Goal: Task Accomplishment & Management: Manage account settings

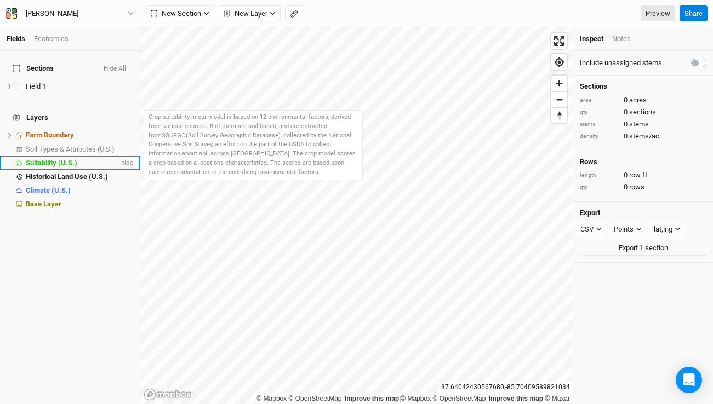
click at [82, 159] on div "Suitability (U.S.)" at bounding box center [72, 163] width 93 height 9
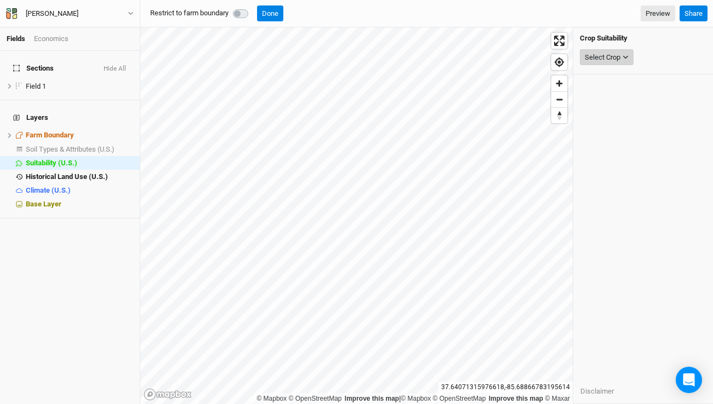
click at [624, 55] on icon "button" at bounding box center [625, 57] width 6 height 6
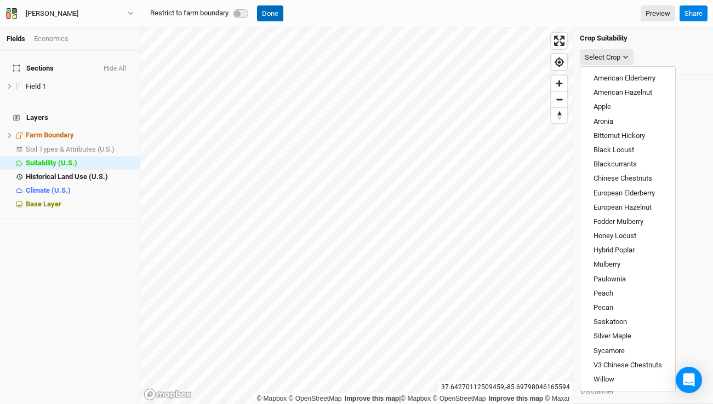
click at [272, 14] on button "Done" at bounding box center [270, 13] width 26 height 16
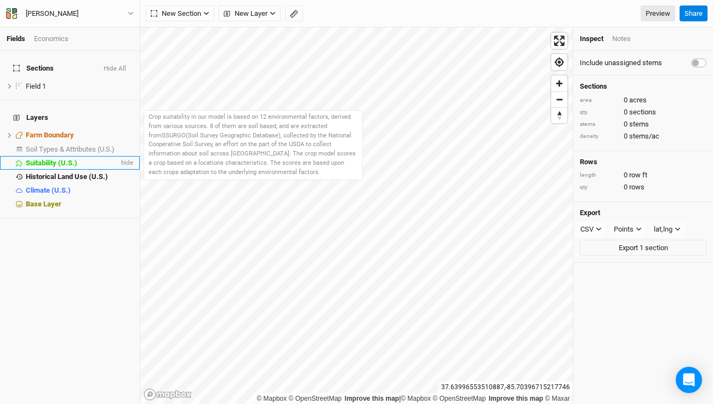
click at [69, 159] on span "Suitability (U.S.)" at bounding box center [51, 163] width 51 height 8
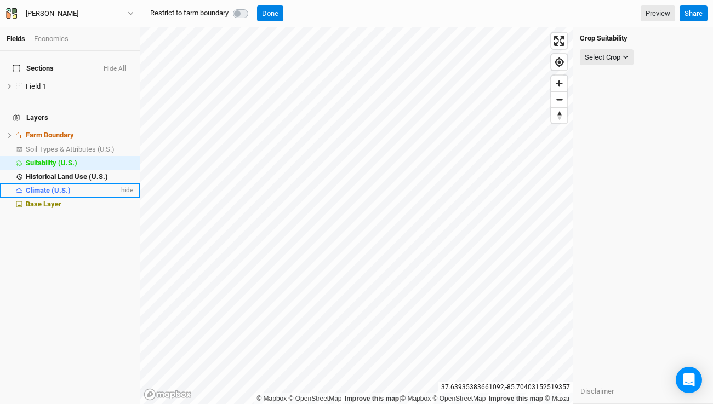
click at [64, 186] on span "Climate (U.S.)" at bounding box center [48, 190] width 45 height 8
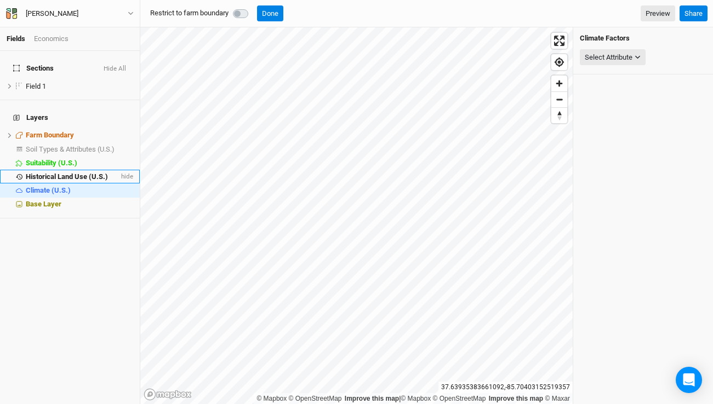
click at [63, 173] on span "Historical Land Use (U.S.)" at bounding box center [67, 177] width 82 height 8
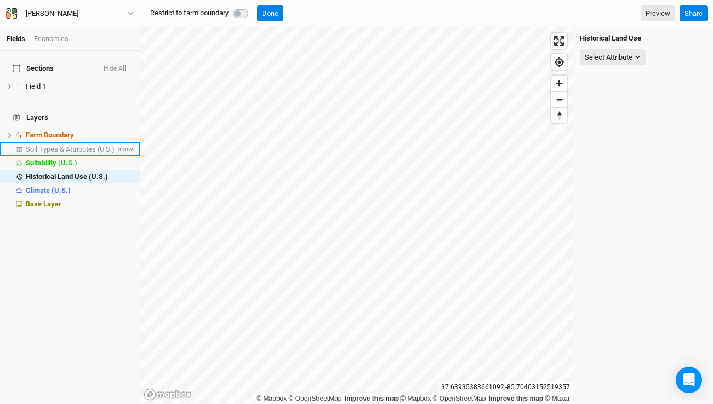
click at [66, 145] on span "Soil Types & Attributes (U.S.)" at bounding box center [70, 149] width 89 height 8
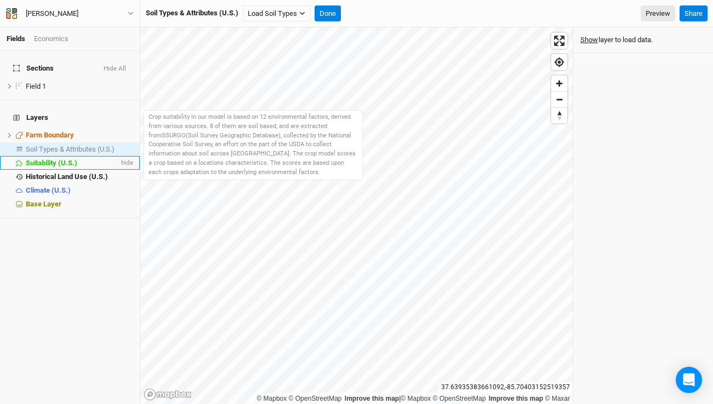
click at [62, 159] on span "Suitability (U.S.)" at bounding box center [51, 163] width 51 height 8
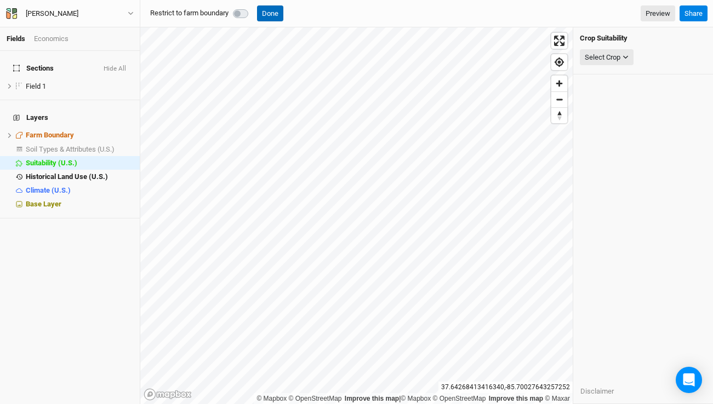
click at [268, 14] on button "Done" at bounding box center [270, 13] width 26 height 16
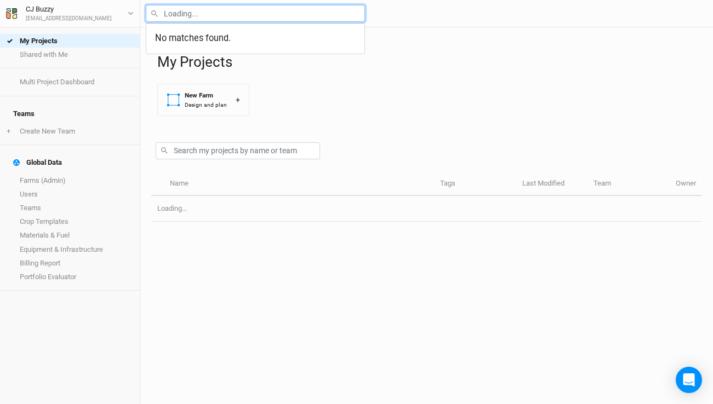
click at [226, 11] on input "text" at bounding box center [255, 13] width 219 height 17
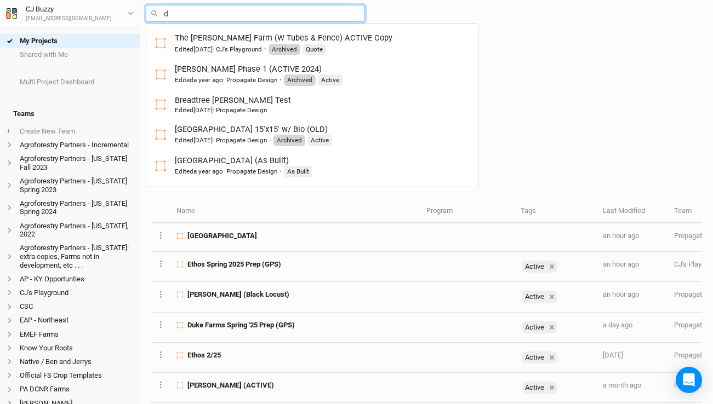
type input "du"
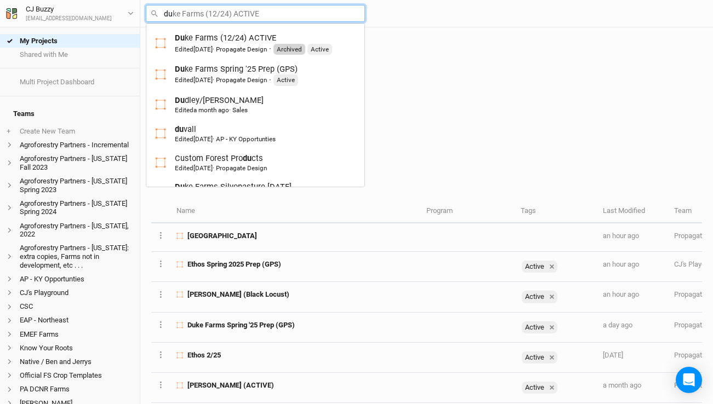
type input "duke Farms (12/24) ACTIVE"
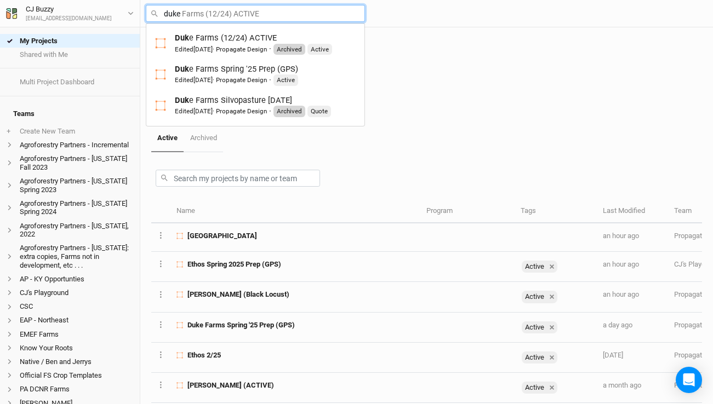
type input "duke"
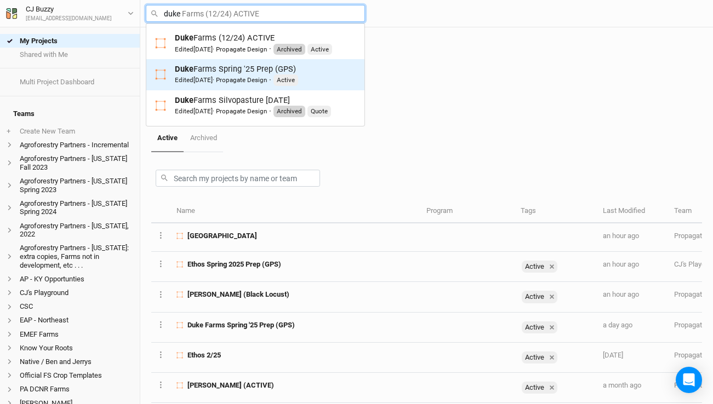
click at [212, 70] on div "Duke Farms Spring '25 Prep (GPS) Edited 4 months ago · Propagate Design · Active" at bounding box center [236, 75] width 123 height 22
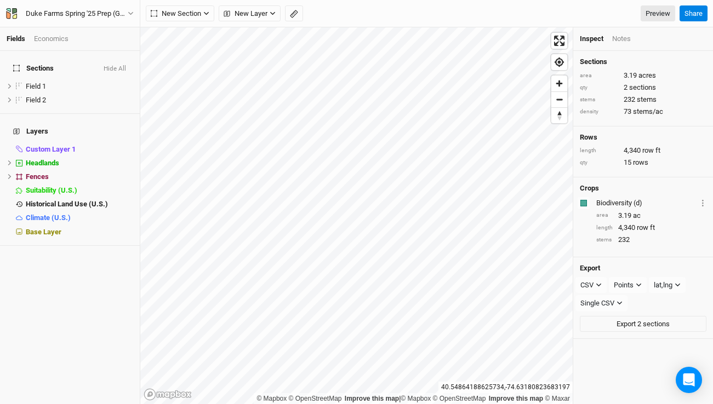
click at [57, 37] on div "Economics" at bounding box center [51, 39] width 35 height 10
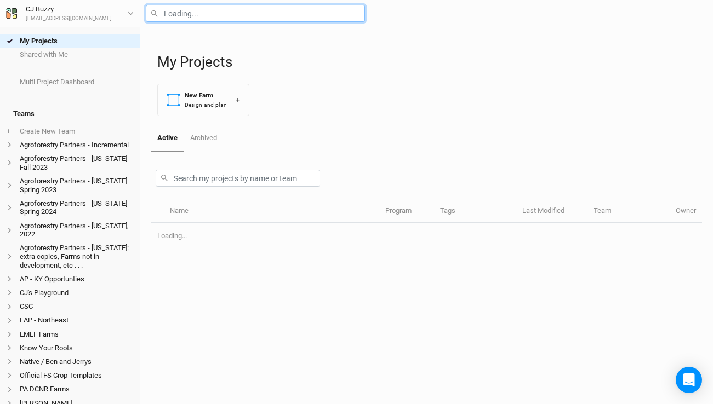
click at [186, 13] on input "text" at bounding box center [255, 13] width 219 height 17
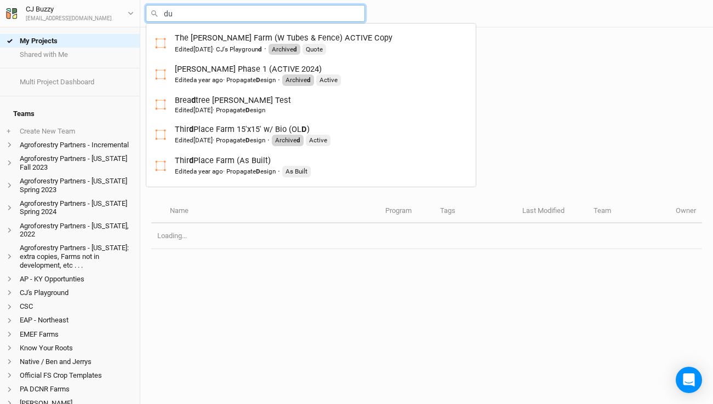
type input "duk"
type input "duke Farms (12/24) ACTIVE"
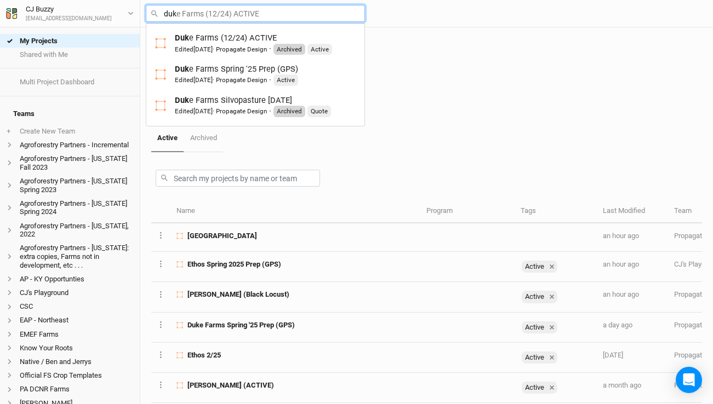
type input "duke"
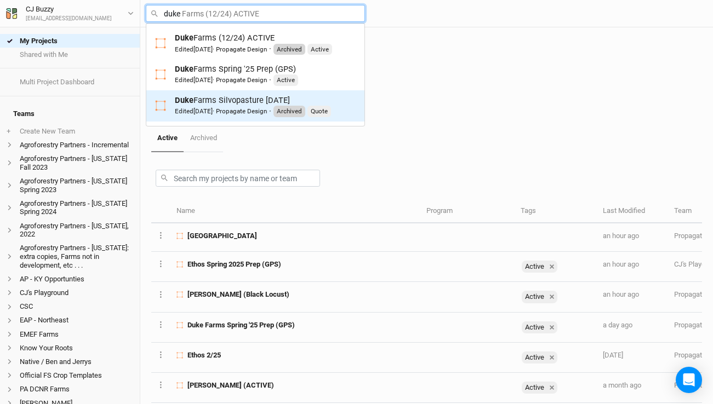
click at [212, 108] on span "9 months ago" at bounding box center [202, 111] width 19 height 8
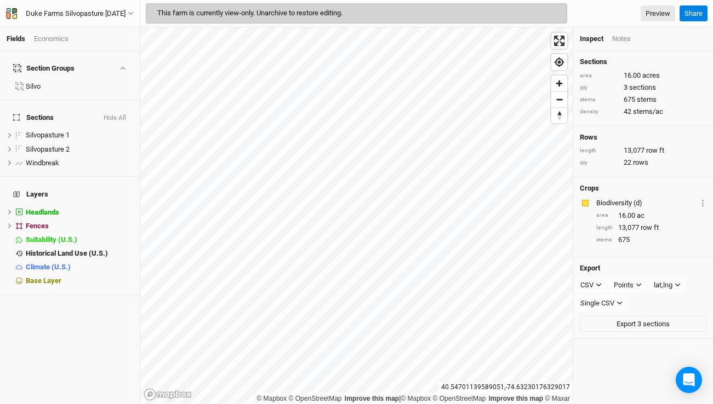
click at [54, 39] on div "Economics" at bounding box center [51, 39] width 35 height 10
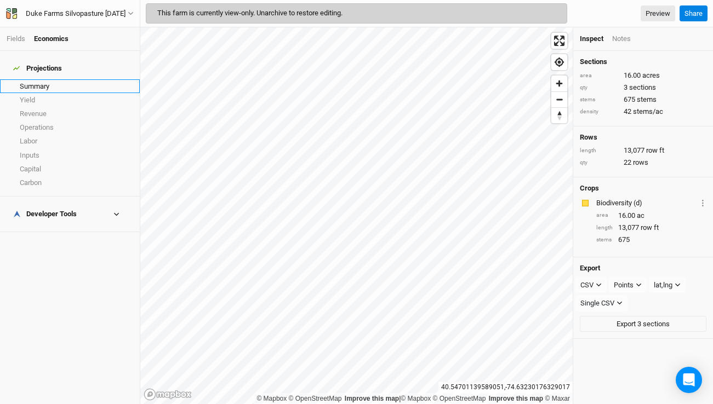
click at [49, 81] on link "Summary" at bounding box center [70, 86] width 140 height 14
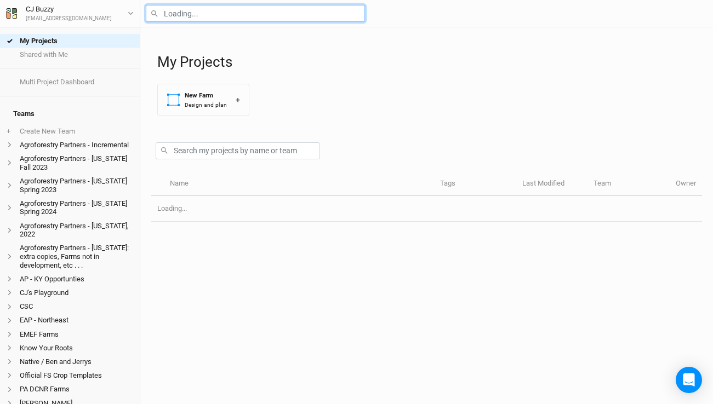
click at [183, 13] on input "text" at bounding box center [255, 13] width 219 height 17
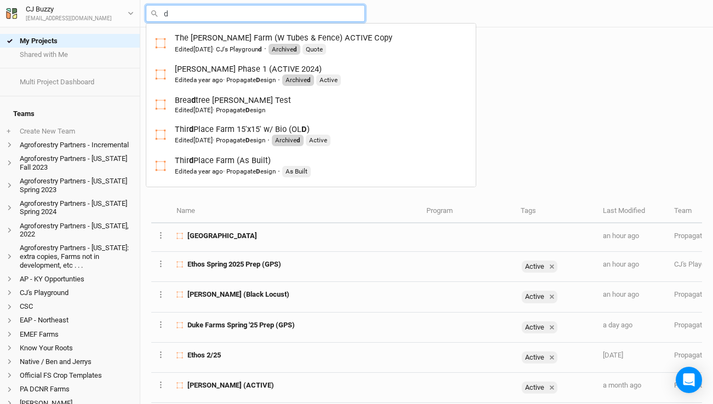
type input "du"
type input "duke Farms (12/24) ACTIVE"
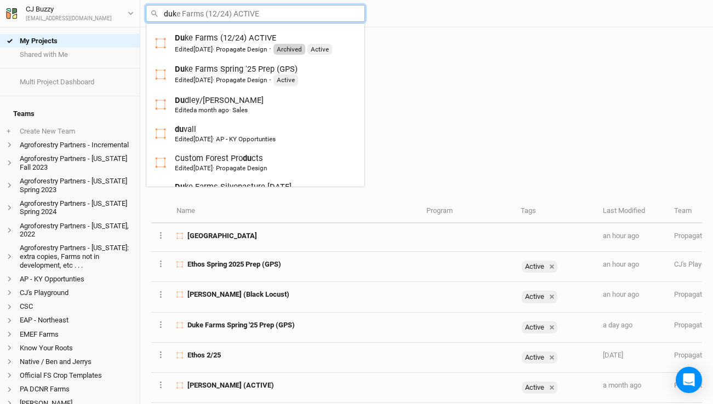
type input "duke"
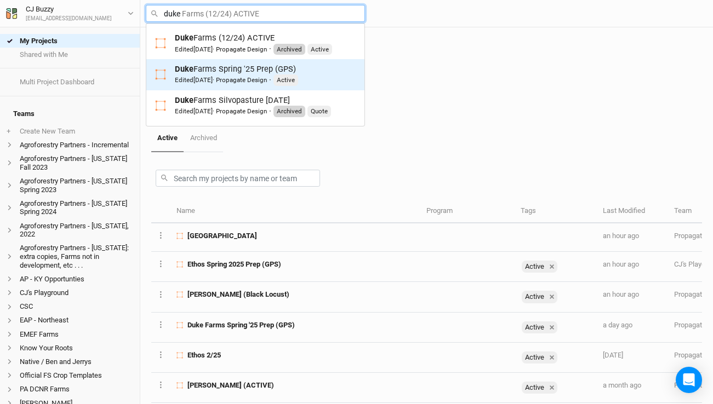
click at [219, 67] on div "Duke Farms Spring '25 Prep (GPS) Edited 4 months ago · Propagate Design · Active" at bounding box center [236, 75] width 123 height 22
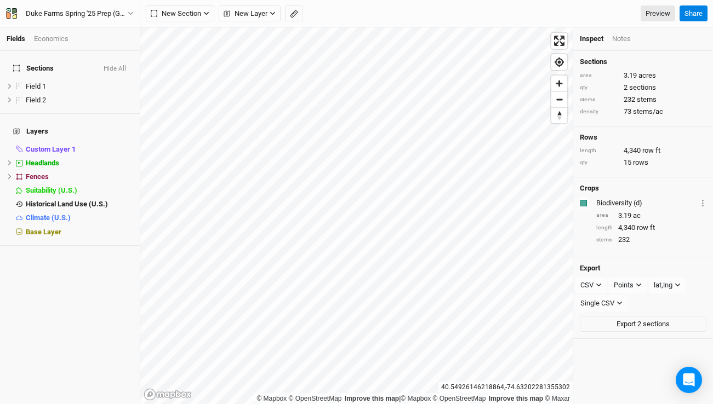
click at [60, 38] on div "Economics" at bounding box center [51, 39] width 35 height 10
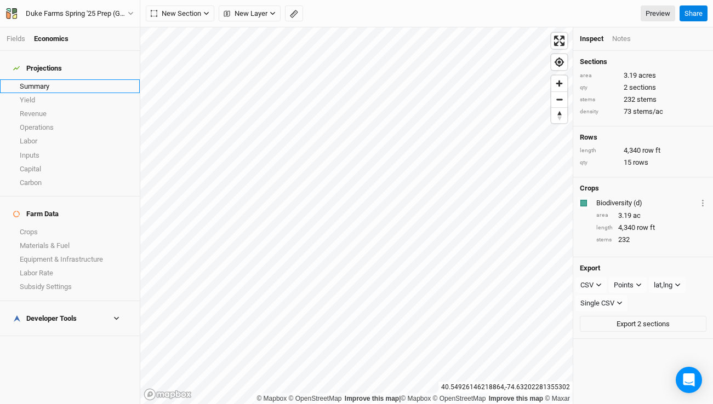
click at [56, 79] on link "Summary" at bounding box center [70, 86] width 140 height 14
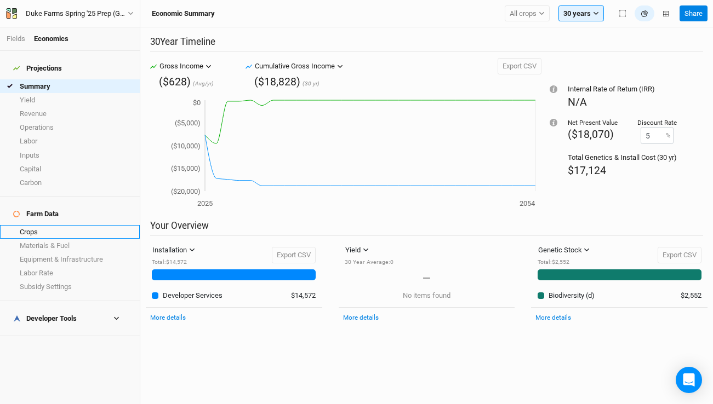
click at [44, 225] on link "Crops" at bounding box center [70, 232] width 140 height 14
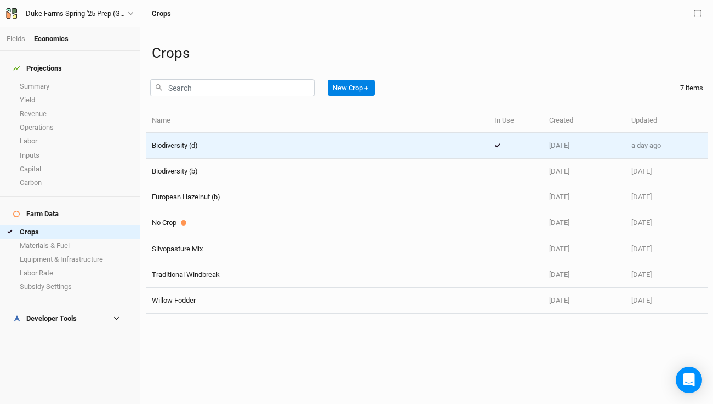
click at [249, 150] on div "Biodiversity (d)" at bounding box center [317, 146] width 330 height 10
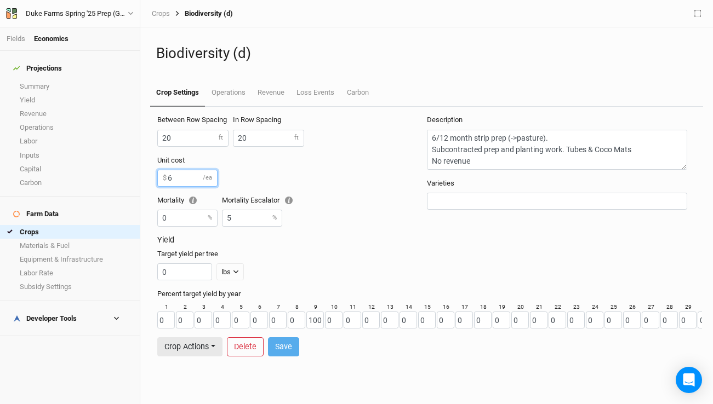
drag, startPoint x: 181, startPoint y: 177, endPoint x: 141, endPoint y: 171, distance: 41.1
click at [141, 171] on div "Biodiversity (d) Crop Settings Operations Revenue Loss Events Carbon Between Ro…" at bounding box center [426, 215] width 572 height 377
type input "5"
click at [287, 350] on button "Save" at bounding box center [283, 346] width 31 height 19
click at [33, 79] on link "Summary" at bounding box center [70, 86] width 140 height 14
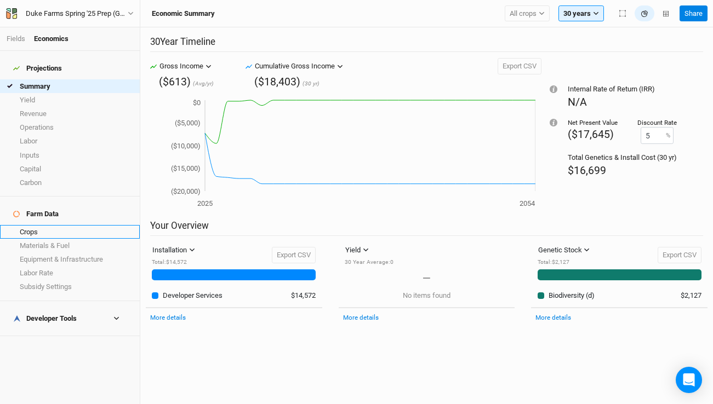
click at [53, 225] on link "Crops" at bounding box center [70, 232] width 140 height 14
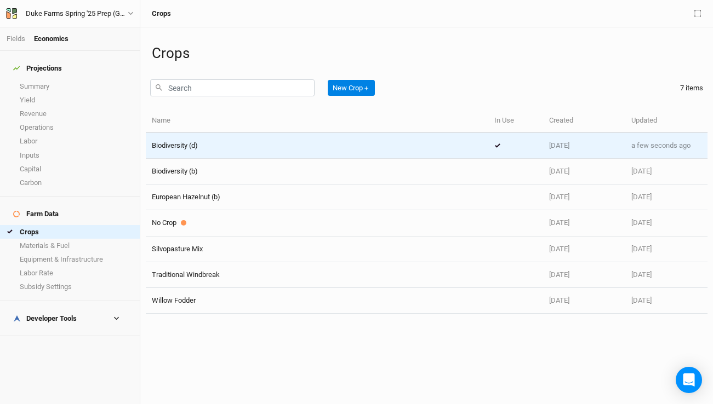
click at [222, 149] on div "Biodiversity (d)" at bounding box center [317, 146] width 330 height 10
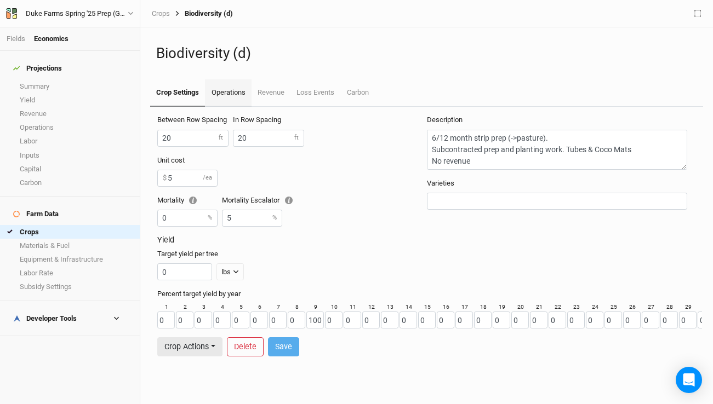
click at [234, 94] on link "Operations" at bounding box center [228, 92] width 46 height 27
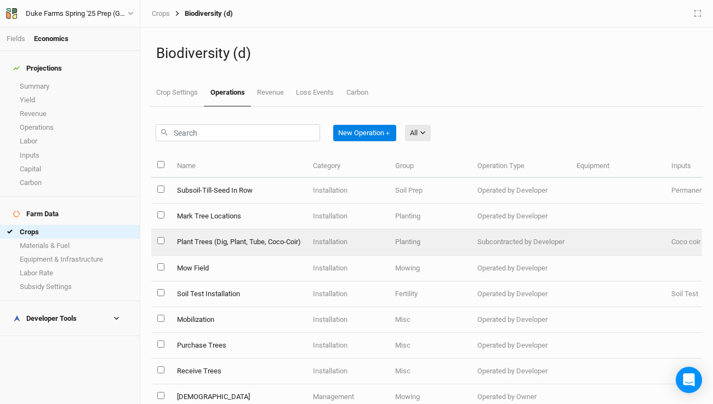
scroll to position [1, 0]
click at [271, 244] on td "Plant Trees (Dig, Plant, Tube, Coco-Coir)" at bounding box center [238, 242] width 136 height 26
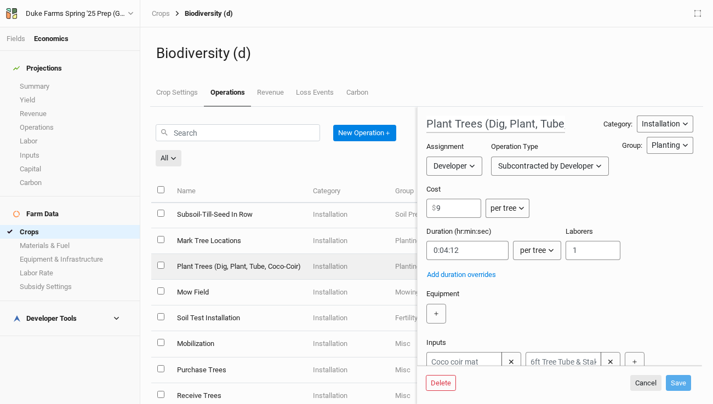
scroll to position [20, 0]
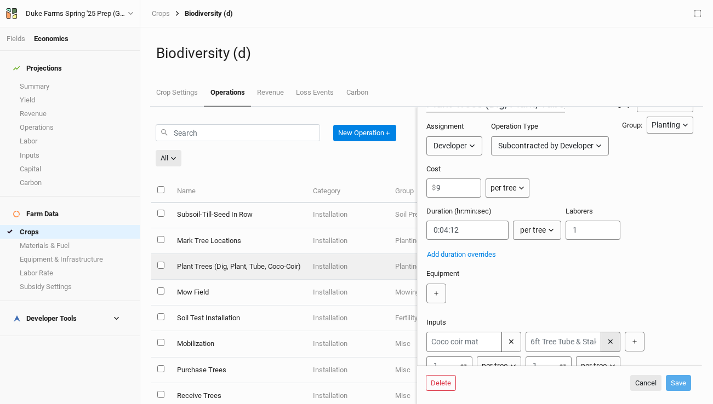
click at [610, 343] on button "✕" at bounding box center [610, 342] width 20 height 20
click at [677, 380] on button "Save" at bounding box center [677, 383] width 25 height 16
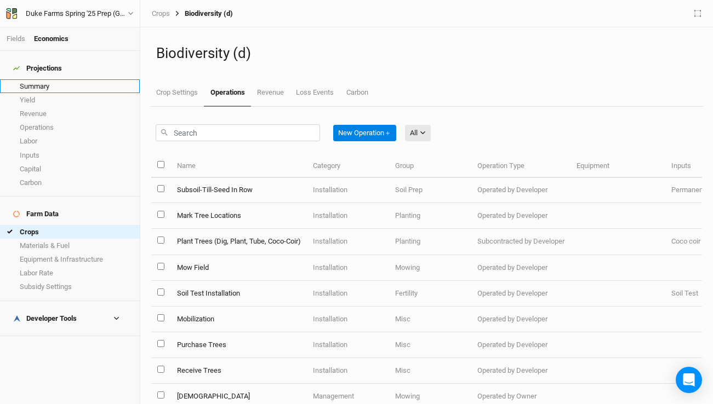
click at [47, 82] on link "Summary" at bounding box center [70, 86] width 140 height 14
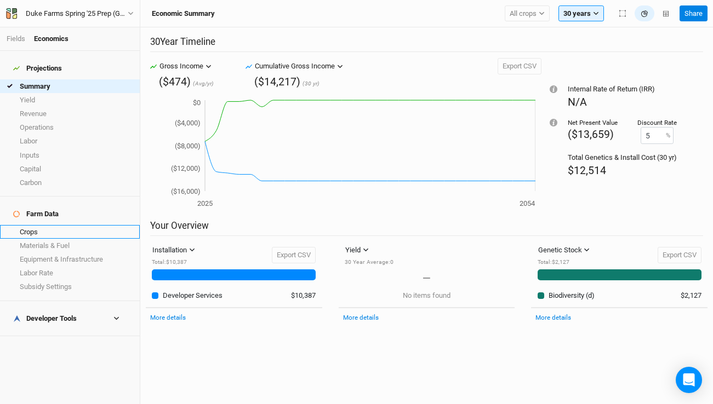
click at [26, 225] on link "Crops" at bounding box center [70, 232] width 140 height 14
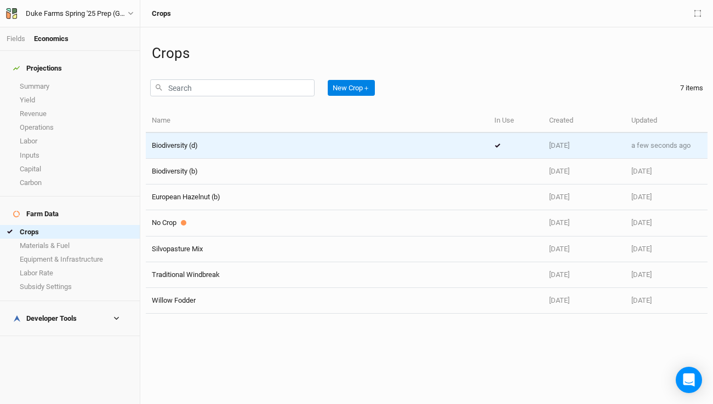
click at [226, 145] on div "Biodiversity (d)" at bounding box center [317, 146] width 330 height 10
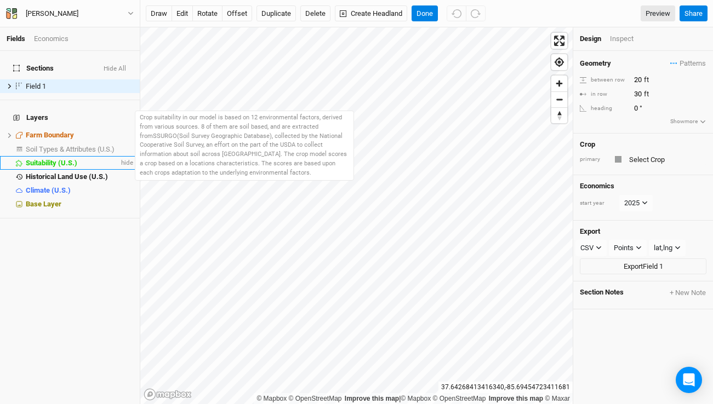
click at [62, 159] on span "Suitability (U.S.)" at bounding box center [51, 163] width 51 height 8
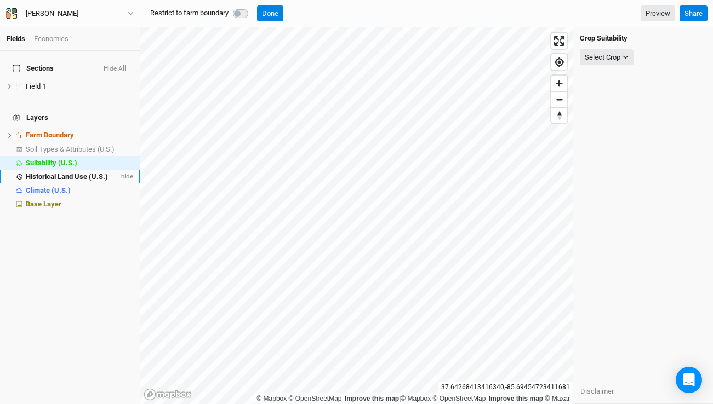
click at [61, 173] on span "Historical Land Use (U.S.)" at bounding box center [67, 177] width 82 height 8
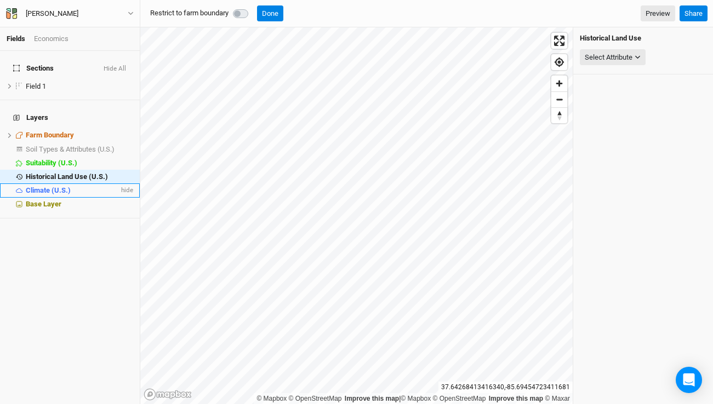
click at [60, 186] on span "Climate (U.S.)" at bounding box center [48, 190] width 45 height 8
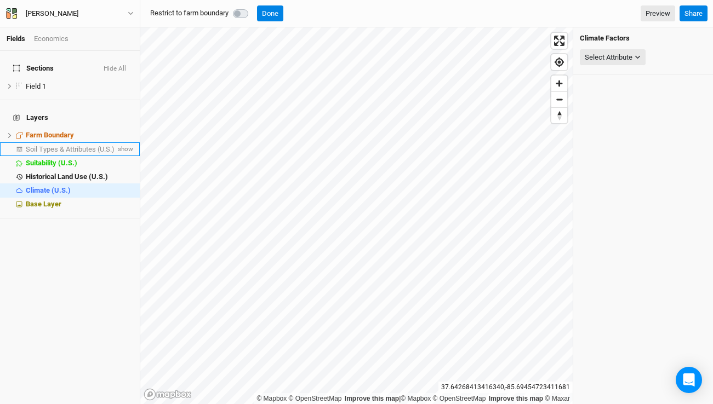
click at [65, 145] on span "Soil Types & Attributes (U.S.)" at bounding box center [70, 149] width 89 height 8
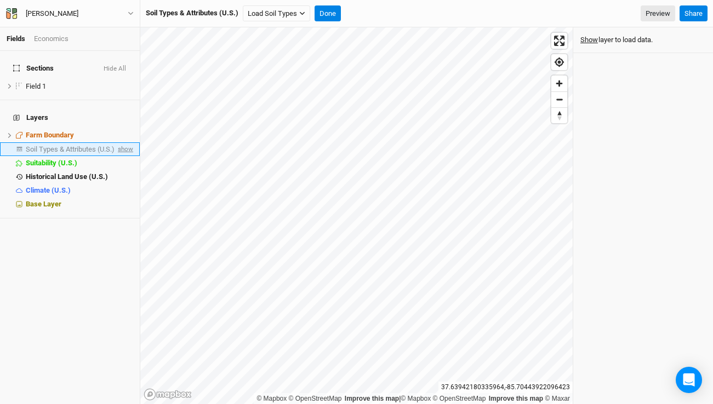
click at [117, 142] on span "show" at bounding box center [125, 149] width 18 height 14
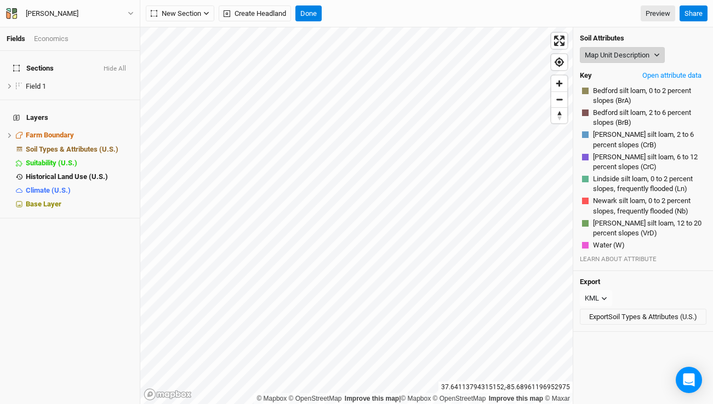
click at [652, 54] on button "Map Unit Description" at bounding box center [621, 55] width 85 height 16
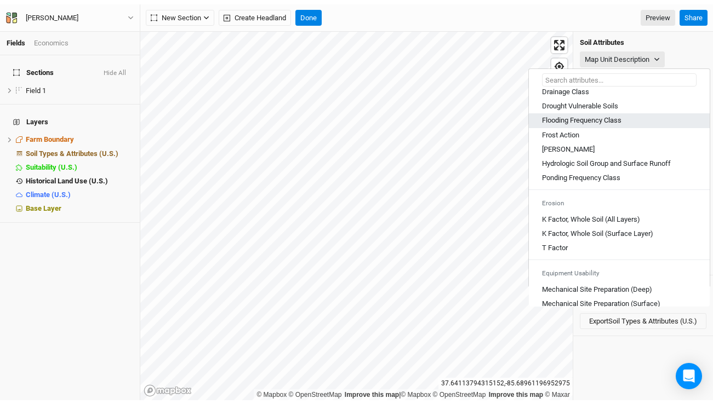
scroll to position [606, 0]
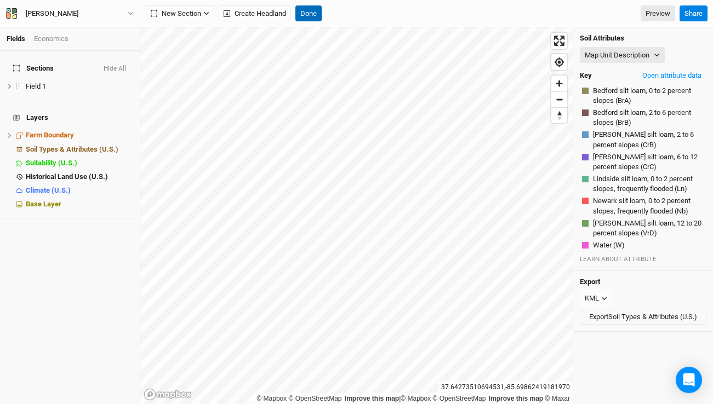
click at [313, 15] on button "Done" at bounding box center [308, 13] width 26 height 16
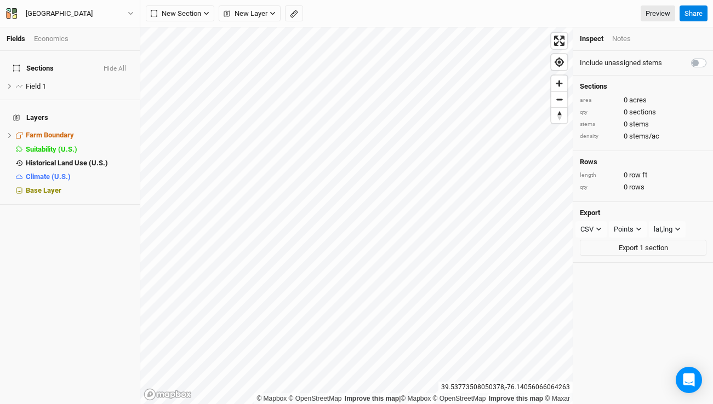
click at [320, 0] on html "Fields Economics Sections Hide All Field 1 hide Layers Farm Boundary hide Suita…" at bounding box center [356, 202] width 713 height 404
click at [561, 116] on span "Reset bearing to north" at bounding box center [558, 115] width 21 height 21
click at [279, 22] on div "Fields Economics Sections Hide All Field 1 hide Layers Farm Boundary hide Suita…" at bounding box center [356, 202] width 713 height 404
click at [355, 7] on div "Fields Economics Sections Hide All Field 1 hide Layers Farm Boundary hide Suita…" at bounding box center [356, 202] width 713 height 404
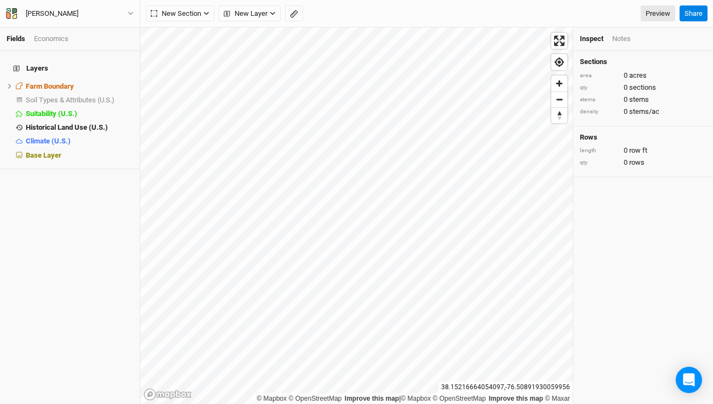
click at [123, 404] on html "Fields Economics Layers Farm Boundary hide Soil Types & Attributes (U.S.) show …" at bounding box center [356, 202] width 713 height 404
